Goal: Task Accomplishment & Management: Manage account settings

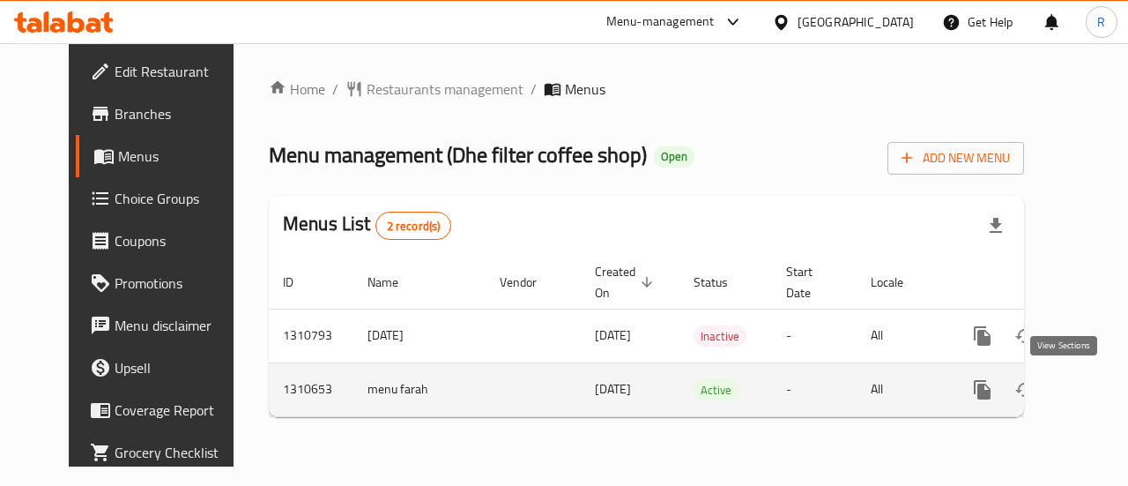
click at [1101, 389] on icon "enhanced table" at bounding box center [1109, 390] width 16 height 16
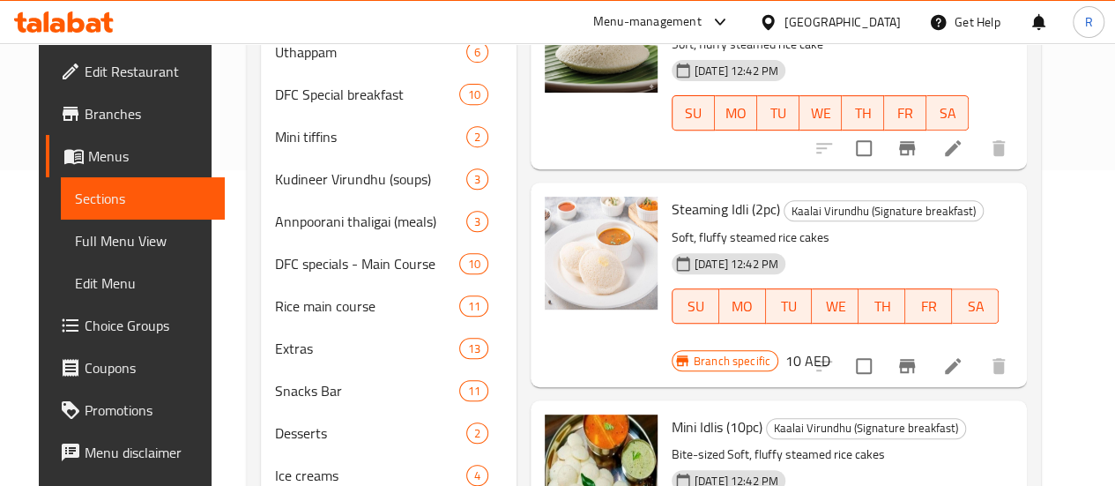
scroll to position [330, 0]
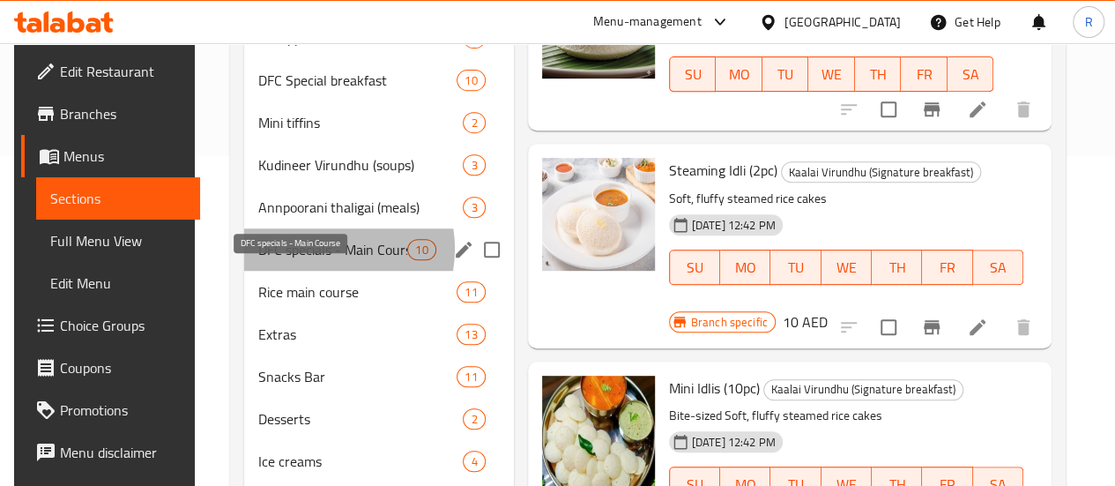
click at [312, 260] on span "DFC specials - Main Course" at bounding box center [332, 249] width 149 height 21
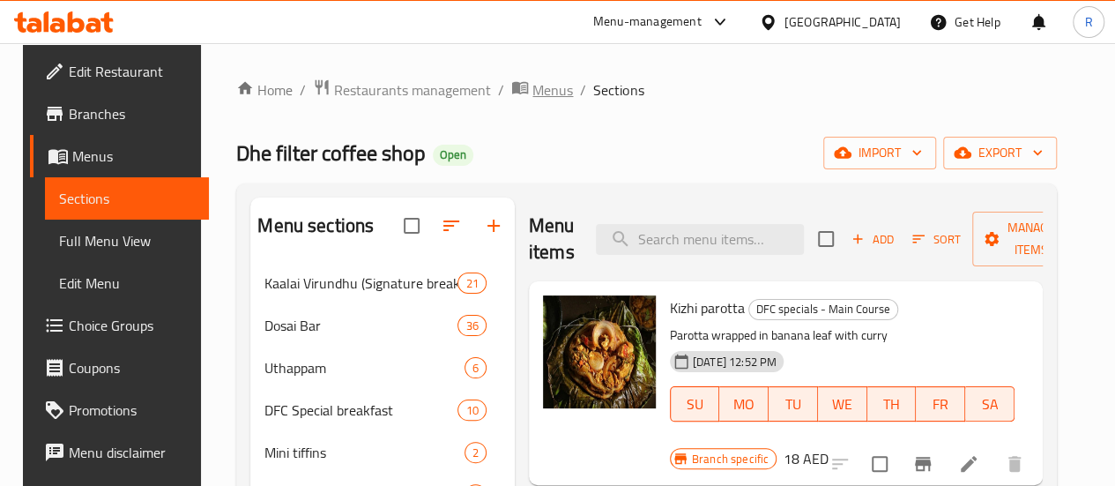
click at [532, 88] on span "Menus" at bounding box center [552, 89] width 41 height 21
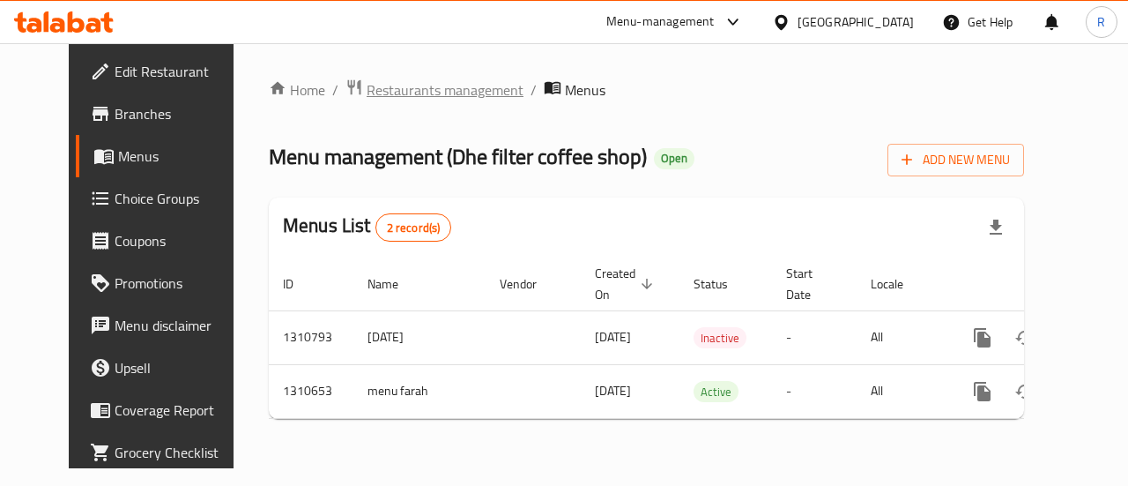
click at [379, 94] on span "Restaurants management" at bounding box center [445, 89] width 157 height 21
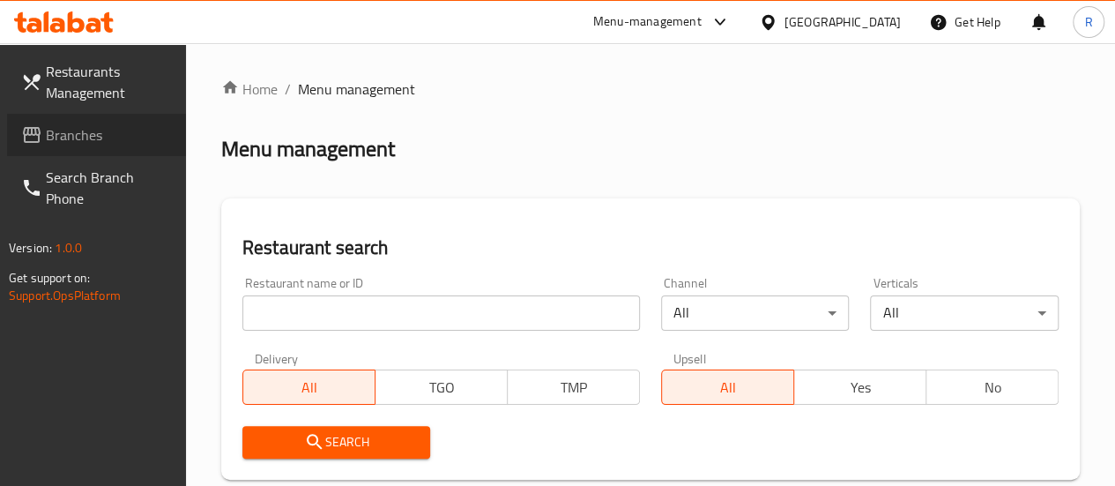
click at [58, 135] on span "Branches" at bounding box center [109, 134] width 126 height 21
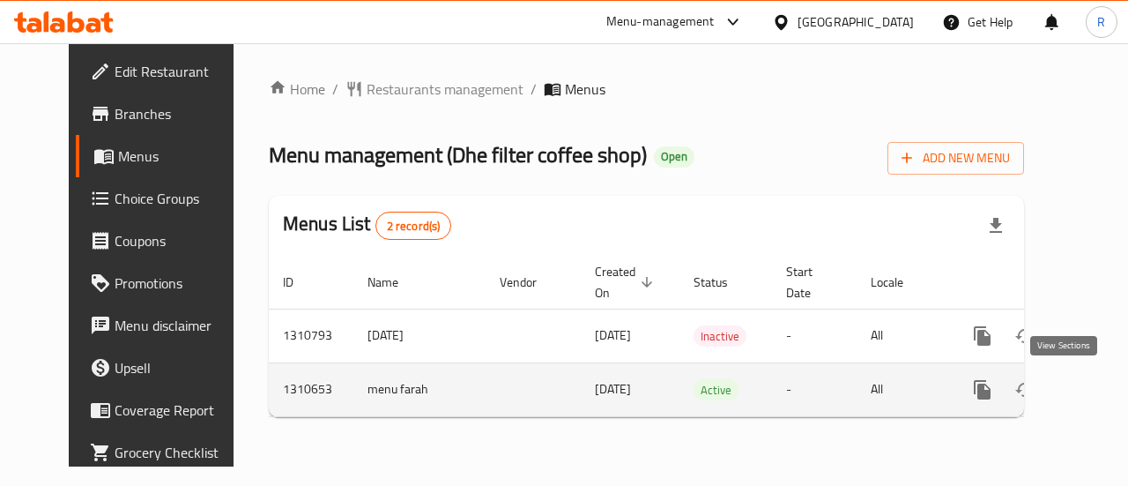
click at [1101, 387] on icon "enhanced table" at bounding box center [1109, 390] width 16 height 16
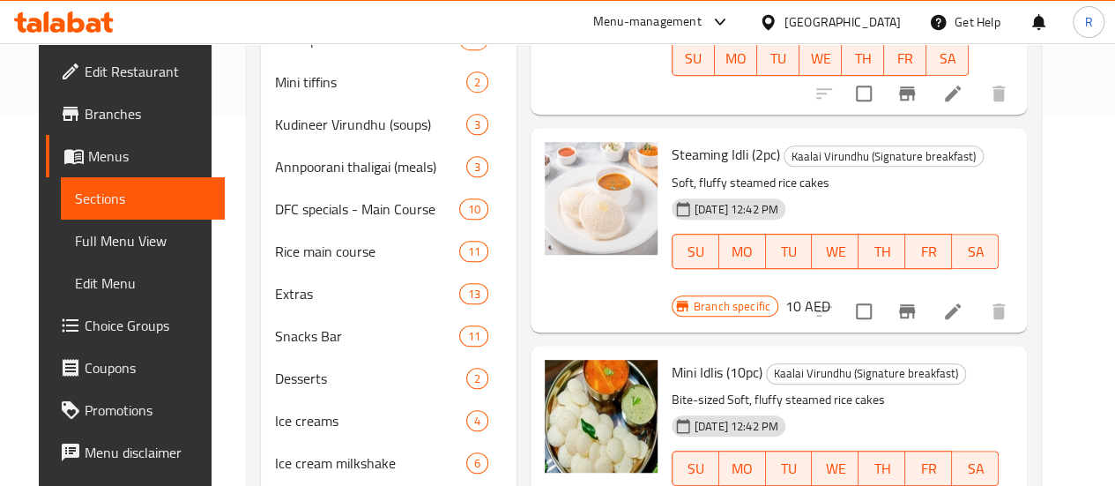
scroll to position [374, 0]
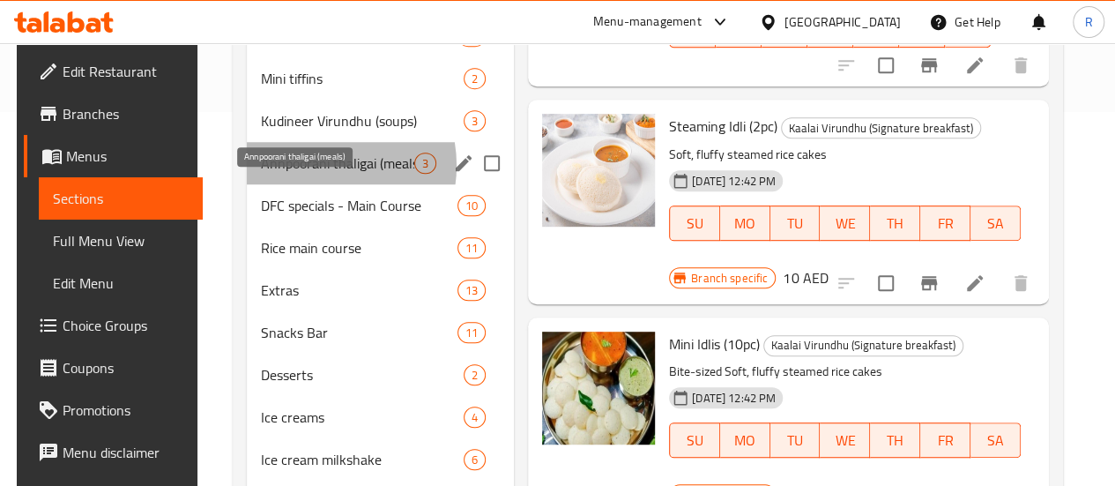
click at [307, 174] on span "Annpoorani thaligai (meals)" at bounding box center [337, 162] width 153 height 21
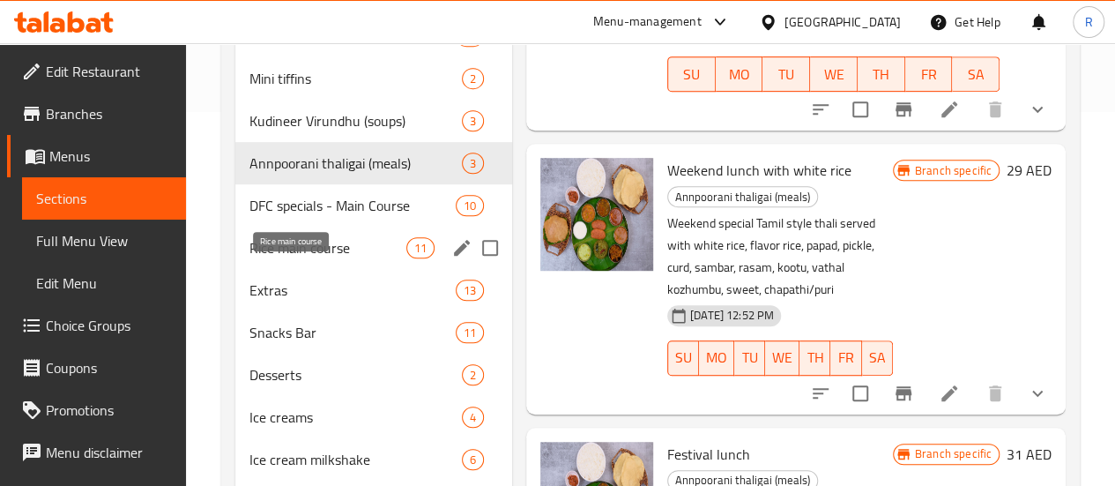
click at [294, 258] on span "Rice main course" at bounding box center [327, 247] width 157 height 21
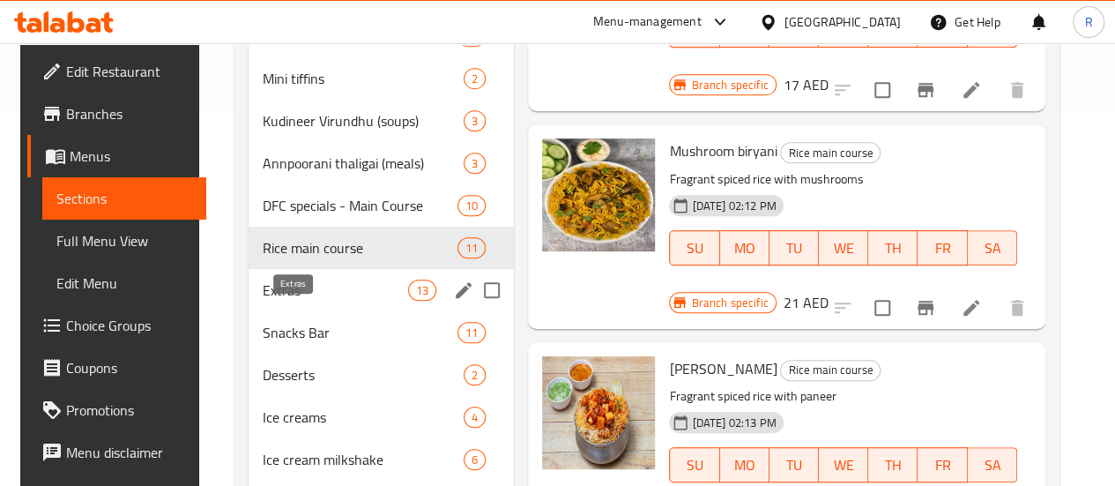
click at [285, 300] on span "Extras" at bounding box center [335, 289] width 145 height 21
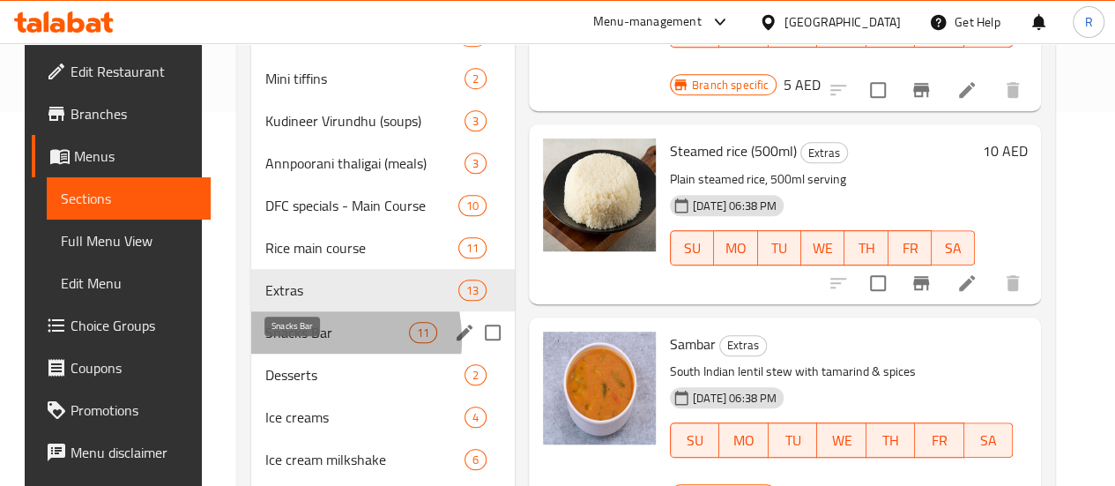
click at [285, 343] on span "Snacks Bar" at bounding box center [336, 332] width 143 height 21
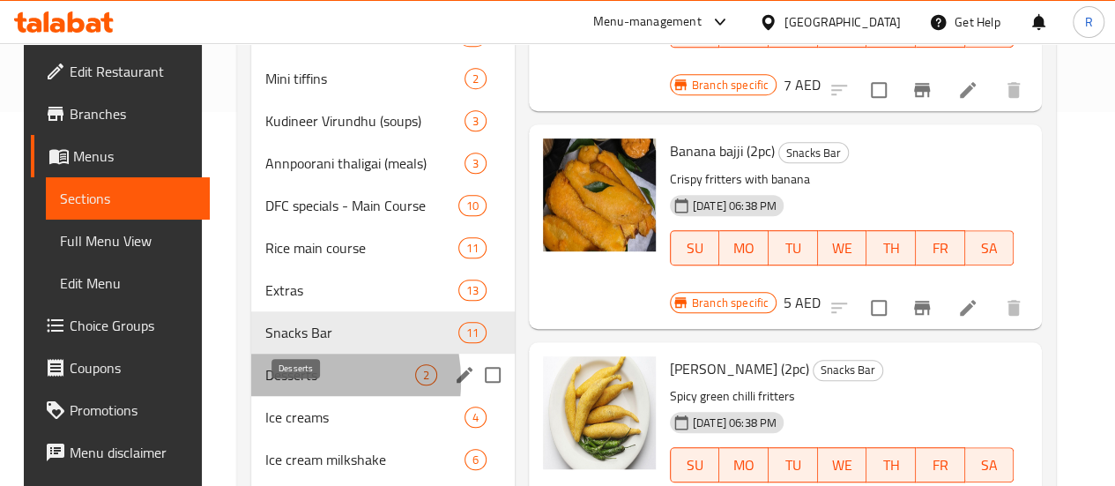
click at [282, 385] on span "Desserts" at bounding box center [340, 374] width 150 height 21
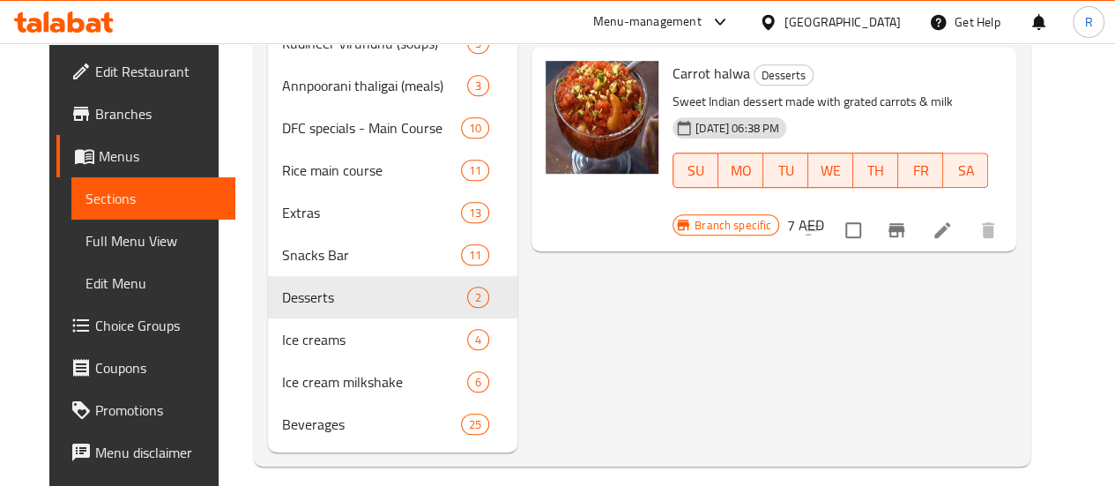
scroll to position [493, 0]
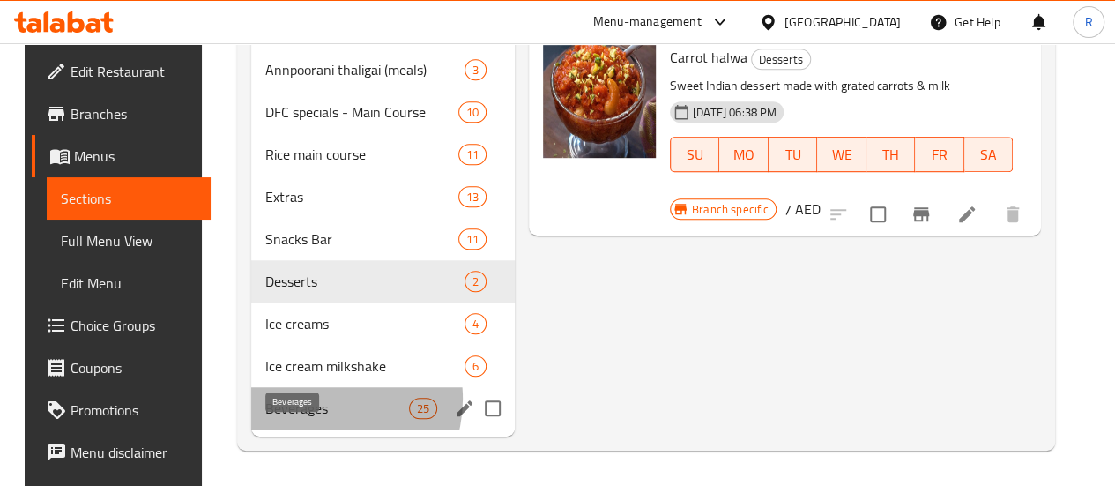
click at [307, 399] on span "Beverages" at bounding box center [336, 407] width 143 height 21
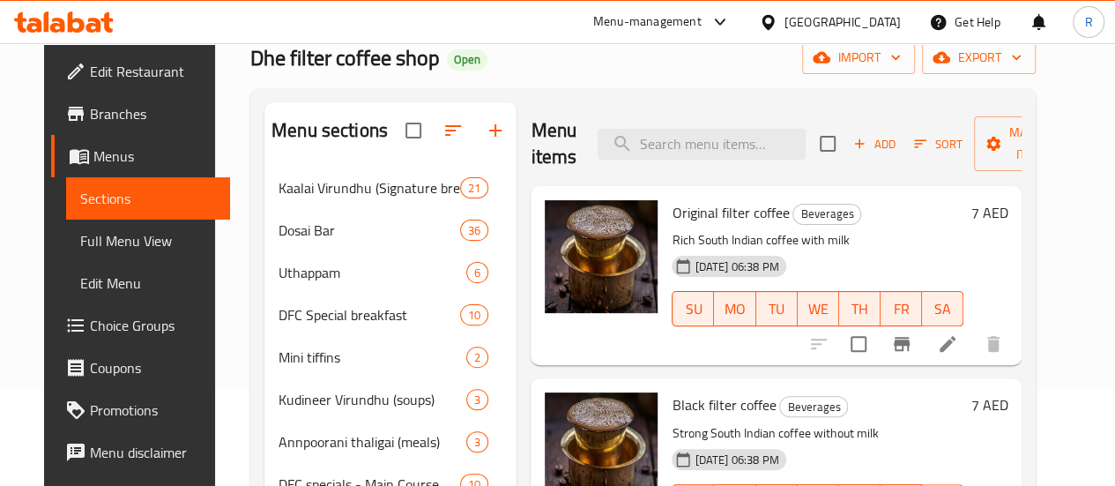
scroll to position [89, 0]
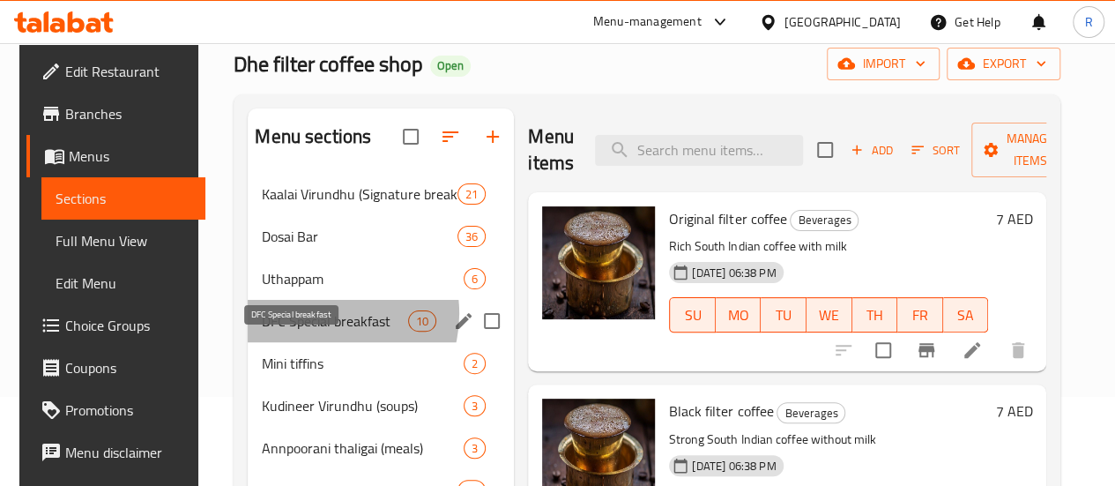
click at [310, 331] on span "DFC Special breakfast" at bounding box center [335, 320] width 146 height 21
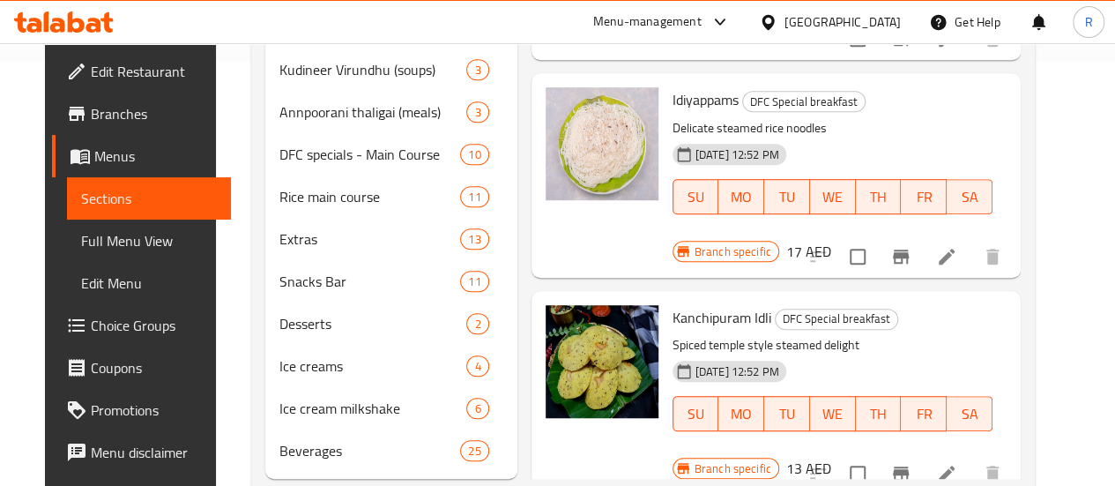
scroll to position [493, 0]
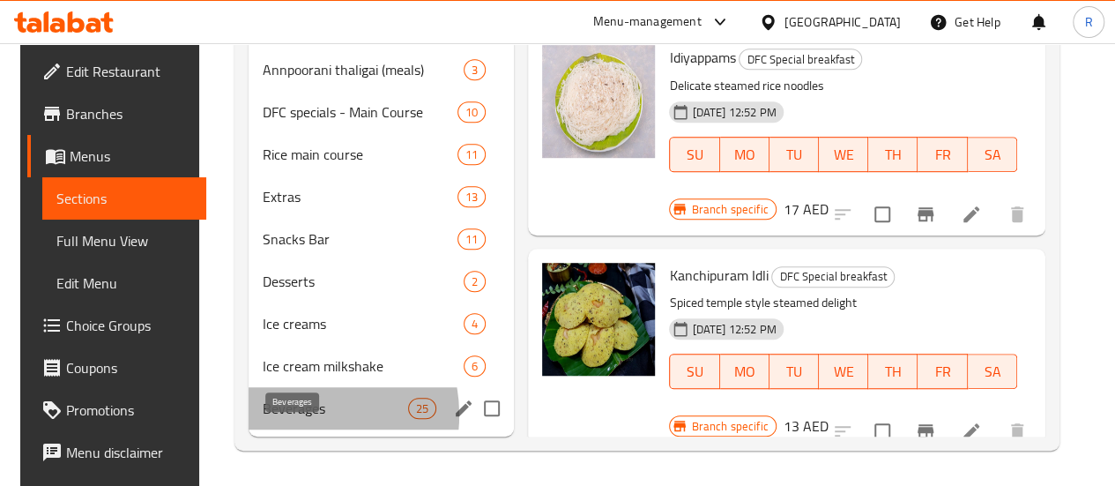
click at [285, 416] on span "Beverages" at bounding box center [335, 407] width 145 height 21
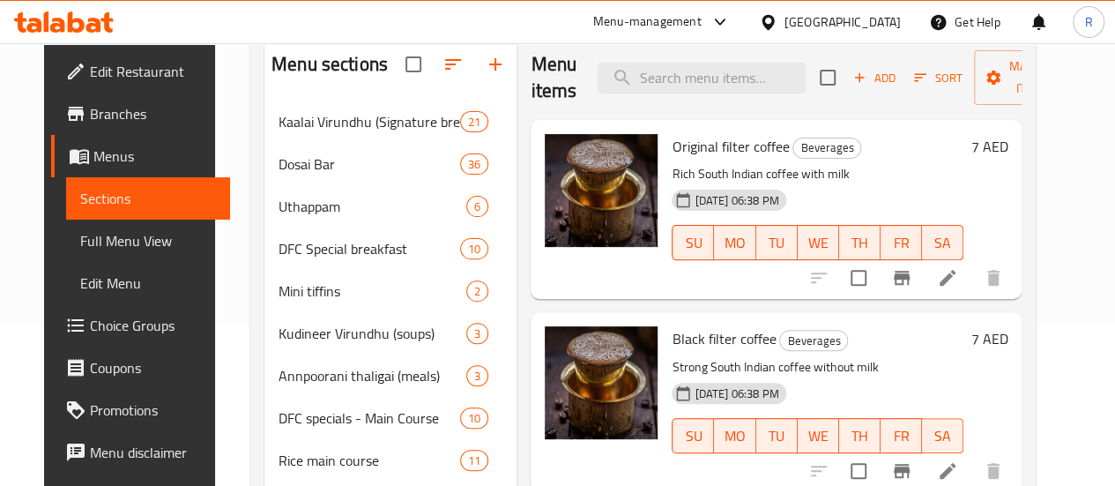
scroll to position [167, 0]
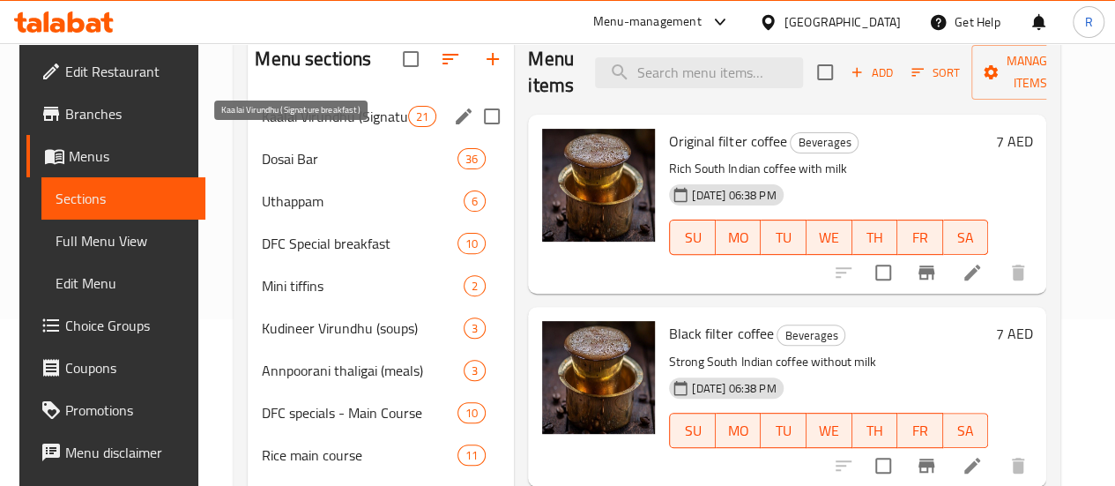
click at [302, 127] on span "Kaalai Virundhu (Signature breakfast)" at bounding box center [335, 116] width 146 height 21
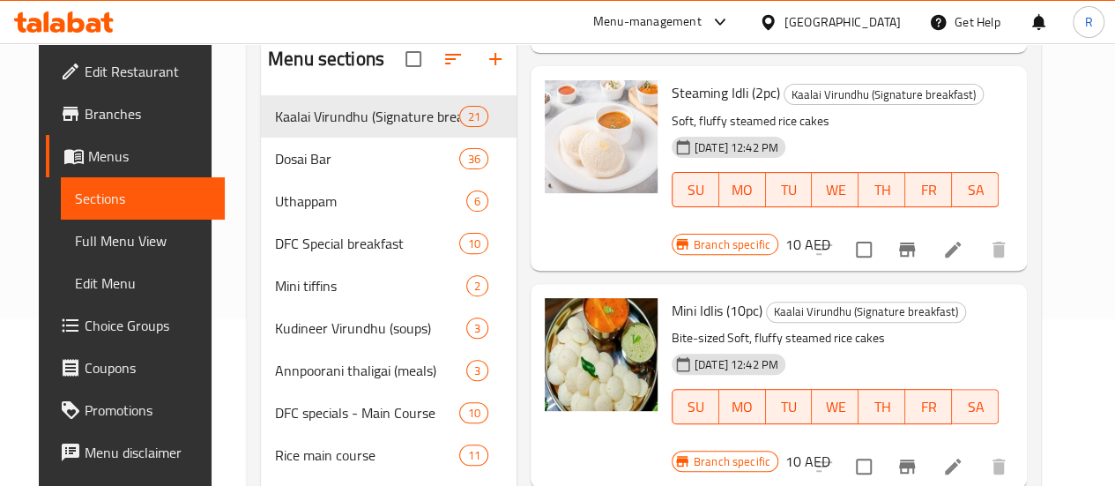
scroll to position [269, 0]
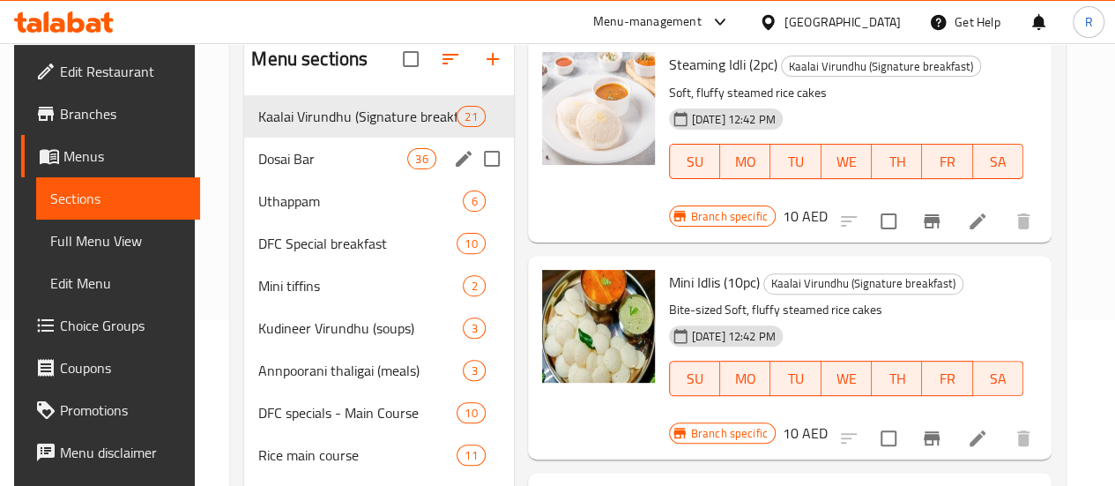
click at [337, 180] on div "Dosai Bar 36" at bounding box center [378, 158] width 269 height 42
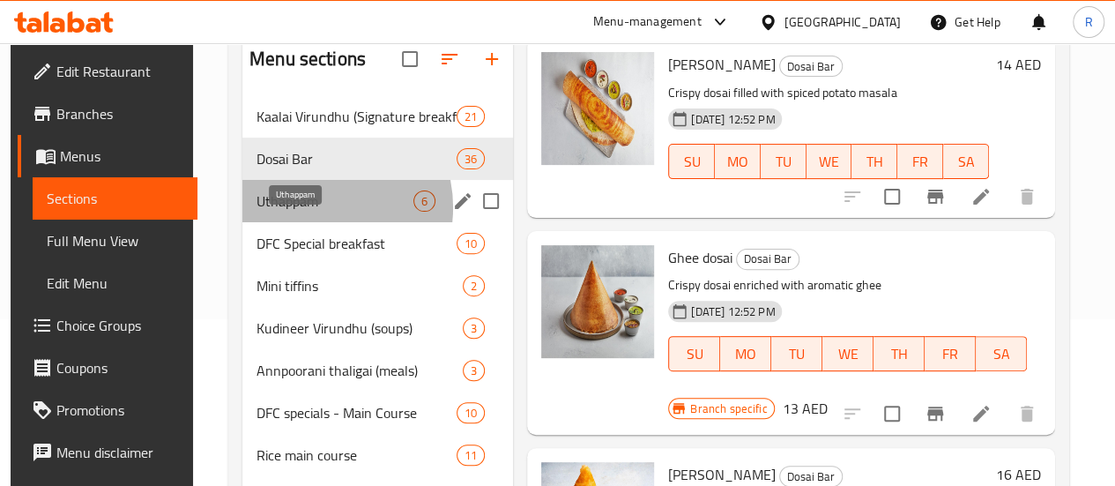
click at [308, 211] on span "Uthappam" at bounding box center [334, 200] width 157 height 21
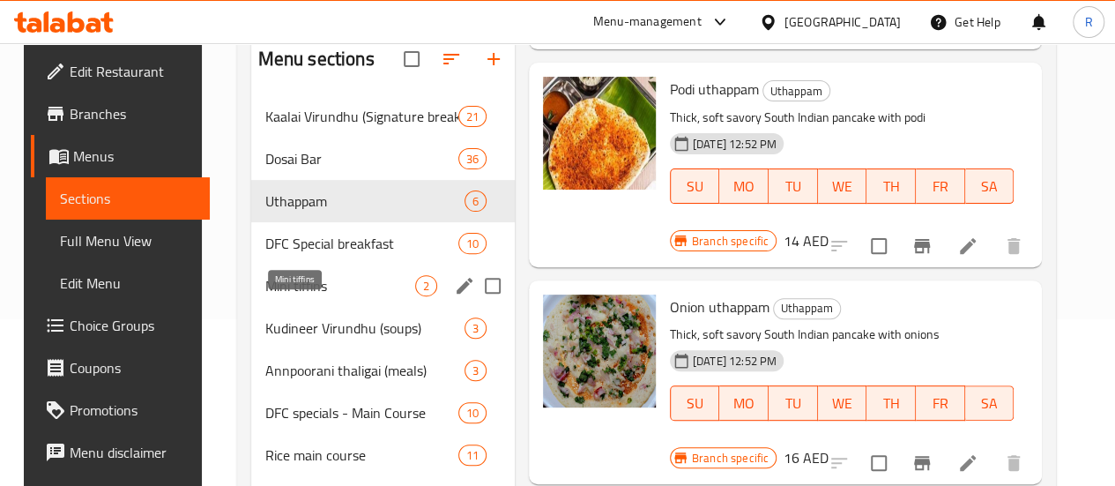
click at [299, 296] on span "Mini tiffins" at bounding box center [340, 285] width 150 height 21
